Goal: Browse casually: Explore the website without a specific task or goal

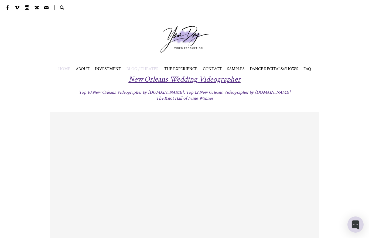
click at [144, 68] on span "BLOG / THEATER" at bounding box center [143, 68] width 32 height 5
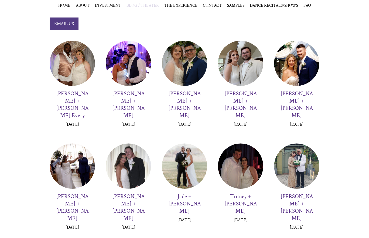
scroll to position [197, 0]
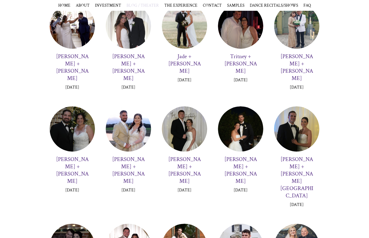
click at [72, 117] on div at bounding box center [72, 129] width 45 height 45
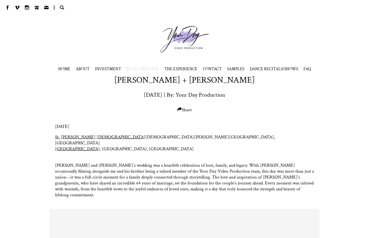
click at [133, 70] on span "BLOG / THEATER" at bounding box center [143, 68] width 32 height 5
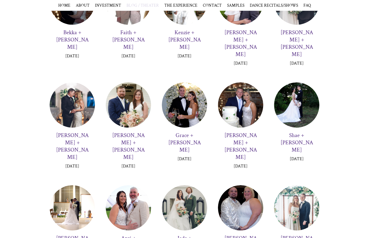
scroll to position [443, 0]
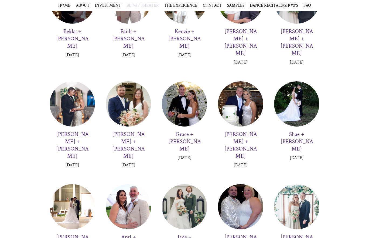
click at [66, 185] on div at bounding box center [72, 207] width 45 height 45
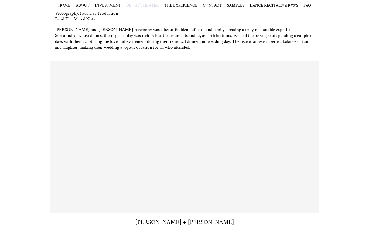
scroll to position [145, 0]
